Goal: Information Seeking & Learning: Learn about a topic

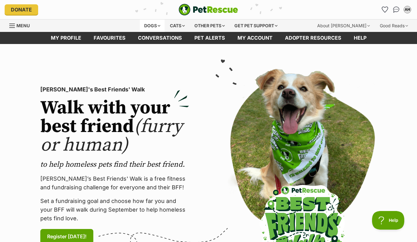
click at [158, 25] on div "Dogs" at bounding box center [152, 26] width 25 height 12
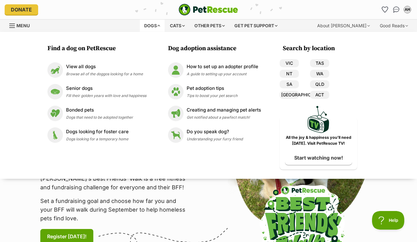
click at [147, 25] on div "Dogs" at bounding box center [152, 26] width 25 height 12
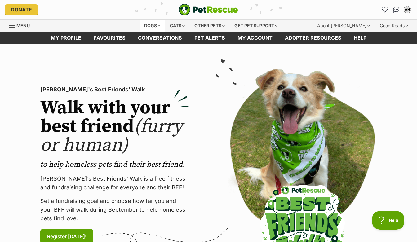
click at [147, 25] on div "Dogs" at bounding box center [152, 26] width 25 height 12
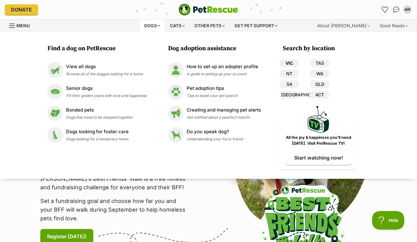
click at [291, 64] on link "VIC" at bounding box center [288, 63] width 19 height 8
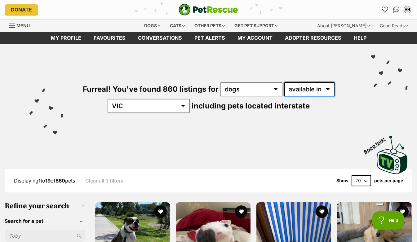
click at [303, 94] on select "available in located in" at bounding box center [309, 89] width 50 height 14
select select "disabled"
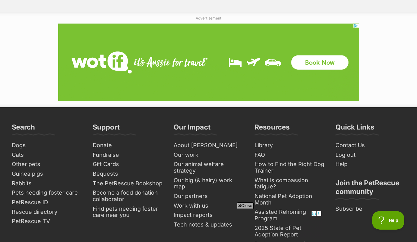
scroll to position [1561, 0]
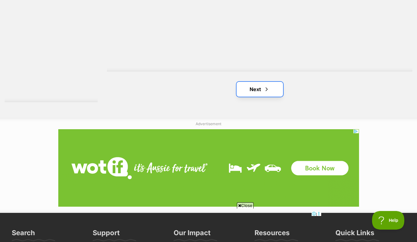
click at [252, 89] on link "Next" at bounding box center [259, 89] width 46 height 15
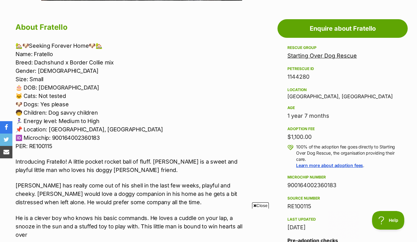
scroll to position [333, 0]
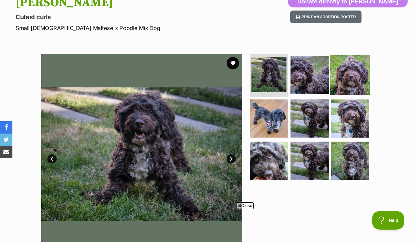
click at [344, 81] on img at bounding box center [350, 75] width 40 height 40
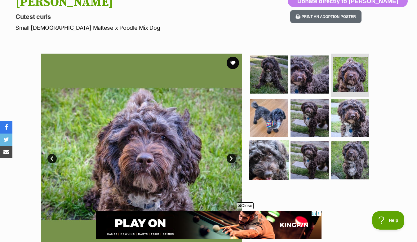
click at [272, 153] on img at bounding box center [269, 160] width 40 height 40
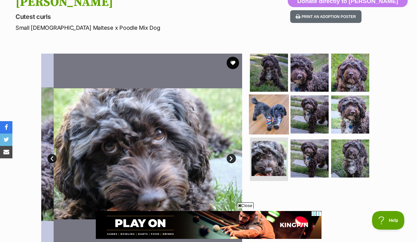
click at [268, 114] on img at bounding box center [269, 114] width 40 height 40
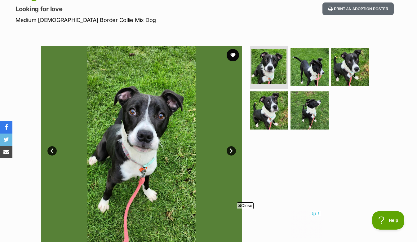
scroll to position [84, 0]
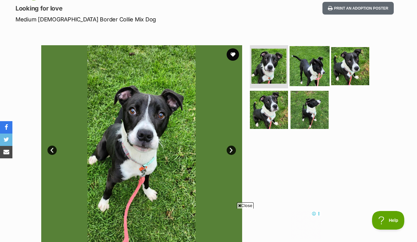
click at [311, 67] on img at bounding box center [309, 66] width 40 height 40
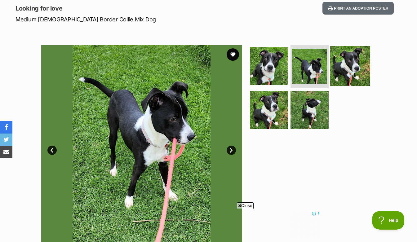
click at [341, 68] on img at bounding box center [350, 66] width 40 height 40
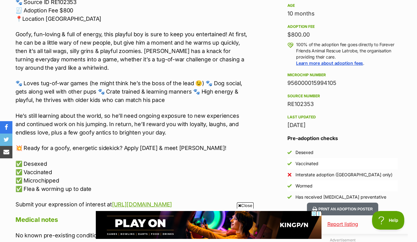
scroll to position [435, 0]
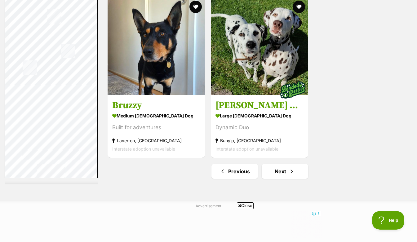
scroll to position [1479, 0]
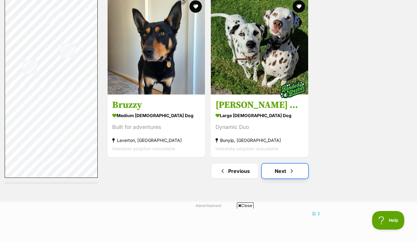
click at [288, 174] on link "Next" at bounding box center [284, 171] width 46 height 15
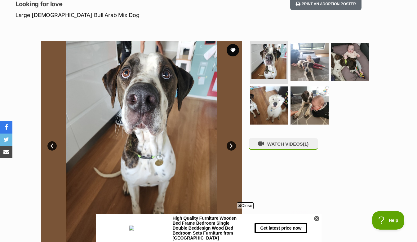
scroll to position [89, 0]
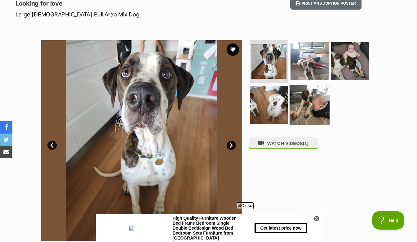
click at [320, 95] on img at bounding box center [309, 105] width 40 height 40
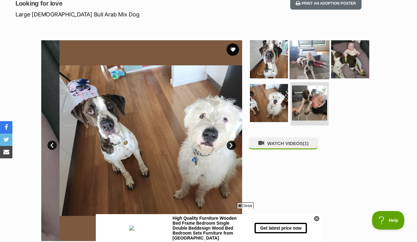
click at [304, 59] on img at bounding box center [309, 59] width 40 height 40
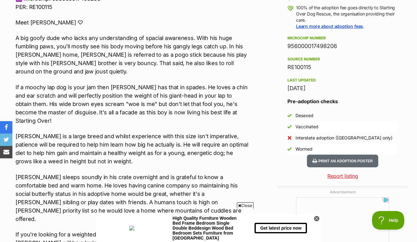
scroll to position [474, 0]
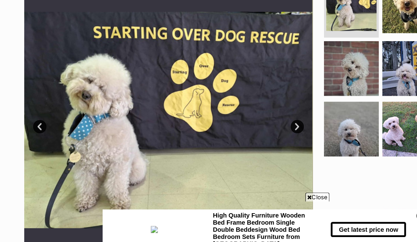
drag, startPoint x: 49, startPoint y: 193, endPoint x: 48, endPoint y: 212, distance: 18.6
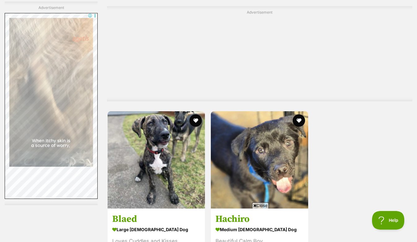
scroll to position [1525, 0]
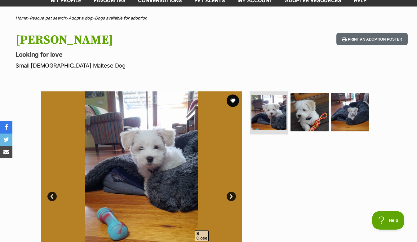
scroll to position [46, 0]
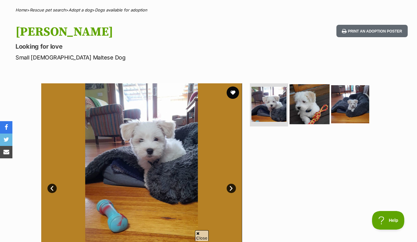
click at [307, 103] on img at bounding box center [309, 104] width 40 height 40
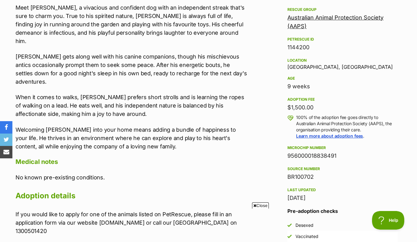
scroll to position [377, 0]
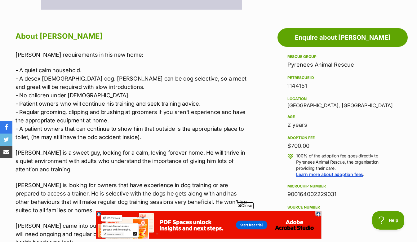
scroll to position [325, 0]
